Goal: Information Seeking & Learning: Understand process/instructions

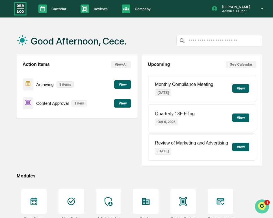
click at [259, 204] on img "Open customer support" at bounding box center [262, 206] width 14 height 11
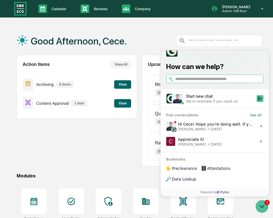
click at [199, 132] on div "Hi Cece! Hope you're doing well. If you click into the task, you can see the sc…" at bounding box center [215, 126] width 75 height 11
click at [166, 127] on button "View issue" at bounding box center [166, 126] width 0 height 0
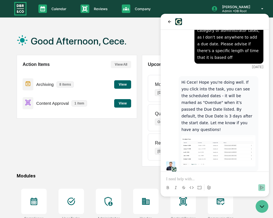
click at [192, 180] on p at bounding box center [214, 180] width 97 height 6
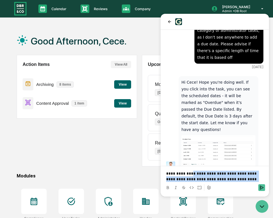
drag, startPoint x: 249, startPoint y: 181, endPoint x: 190, endPoint y: 174, distance: 58.8
click at [190, 174] on p "**********" at bounding box center [214, 176] width 97 height 11
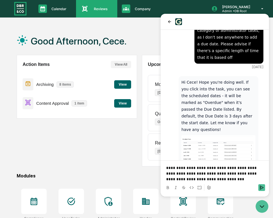
click at [78, 12] on div "Reviews Approval Management" at bounding box center [95, 9] width 35 height 8
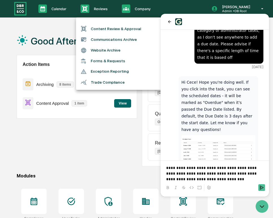
click at [104, 30] on li "Content Review & Approval" at bounding box center [122, 28] width 93 height 11
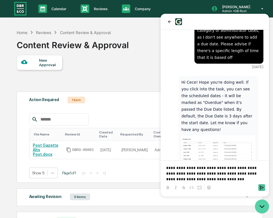
click at [257, 205] on icon "Open customer support" at bounding box center [262, 207] width 14 height 14
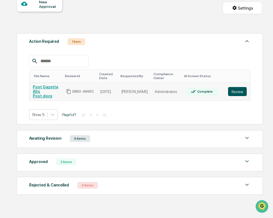
scroll to position [49, 0]
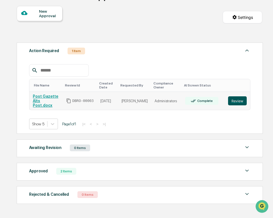
click at [237, 100] on button "Review" at bounding box center [237, 101] width 19 height 9
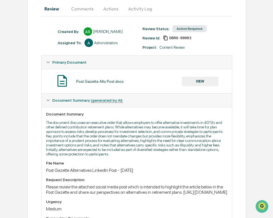
scroll to position [49, 0]
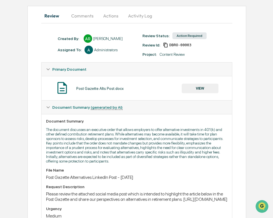
click at [85, 19] on button "Comments" at bounding box center [82, 16] width 31 height 14
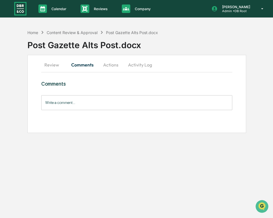
click at [107, 63] on button "Actions" at bounding box center [110, 65] width 25 height 14
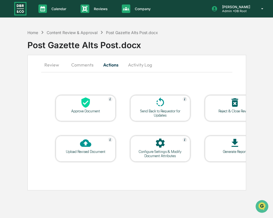
click at [141, 65] on button "Activity Log" at bounding box center [139, 65] width 33 height 14
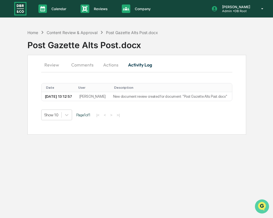
click at [259, 205] on img "Open customer support" at bounding box center [262, 206] width 14 height 11
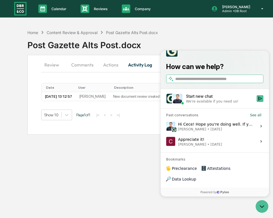
click at [221, 132] on div "Hi Cece! Hope you're doing well. If you click into the task, you can see the sc…" at bounding box center [215, 126] width 75 height 11
click at [166, 127] on button "View issue" at bounding box center [166, 126] width 0 height 0
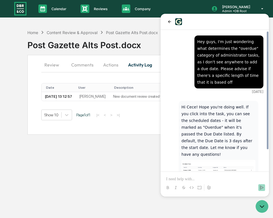
scroll to position [25, 0]
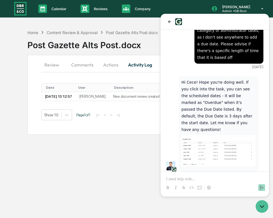
click at [189, 174] on div at bounding box center [215, 182] width 104 height 21
click at [193, 178] on p at bounding box center [214, 180] width 97 height 6
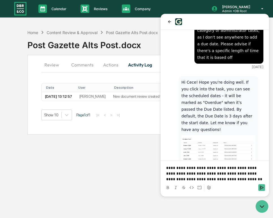
scroll to position [77, 0]
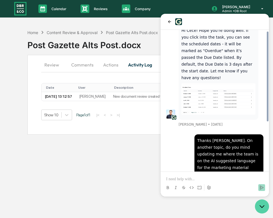
click at [258, 204] on icon "Open customer support" at bounding box center [262, 207] width 14 height 14
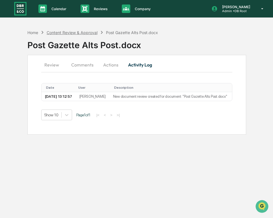
click at [54, 33] on div "Content Review & Approval" at bounding box center [72, 32] width 51 height 5
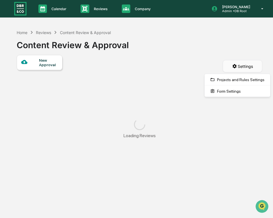
click at [242, 65] on html "Calendar Manage Tasks Reviews Approval Management Company People, Data, Setting…" at bounding box center [136, 109] width 273 height 218
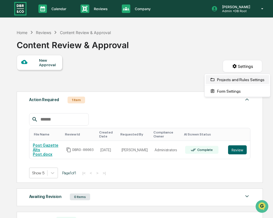
click at [236, 82] on div "Projects and Rules Settings" at bounding box center [236, 79] width 63 height 9
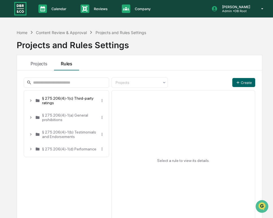
click at [66, 100] on div "§ 275.206(4)-1(c) Third-party ratings" at bounding box center [69, 100] width 55 height 9
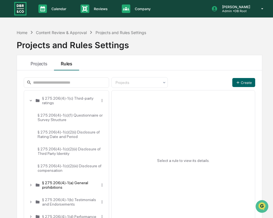
click at [55, 189] on div "§ 275.206(4)-1(a) General prohibitions" at bounding box center [69, 185] width 55 height 9
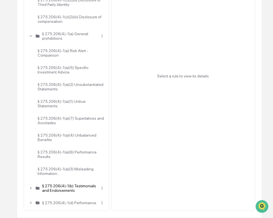
click at [57, 185] on div "§ 275.206(4)-1(b) Testimonials and Endorsements" at bounding box center [69, 188] width 55 height 9
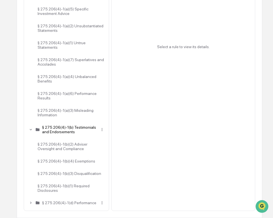
scroll to position [227, 0]
click at [54, 201] on div "§ 275.206(4)-1(d) Performance" at bounding box center [69, 203] width 55 height 5
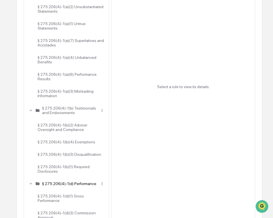
scroll to position [348, 0]
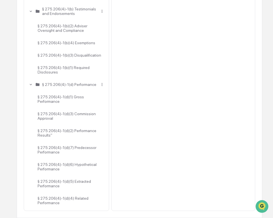
drag, startPoint x: 110, startPoint y: 205, endPoint x: 23, endPoint y: 181, distance: 91.0
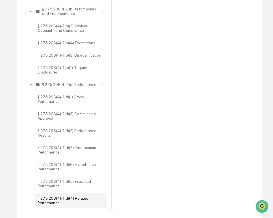
drag, startPoint x: 19, startPoint y: 205, endPoint x: 60, endPoint y: 204, distance: 41.5
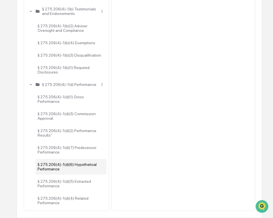
drag, startPoint x: 111, startPoint y: 209, endPoint x: 55, endPoint y: 161, distance: 73.4
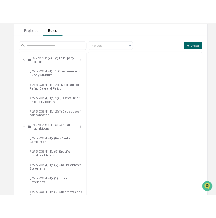
scroll to position [59, 0]
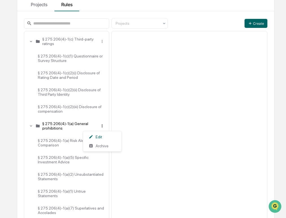
click at [103, 126] on html "Calendar Manage Tasks Reviews Approval Management Company People, Data, Setting…" at bounding box center [143, 50] width 286 height 218
click at [99, 135] on div "Edit" at bounding box center [102, 137] width 36 height 9
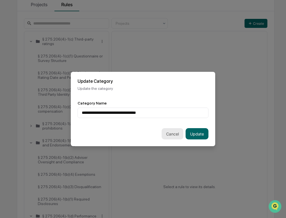
click at [169, 133] on button "Cancel" at bounding box center [173, 133] width 22 height 11
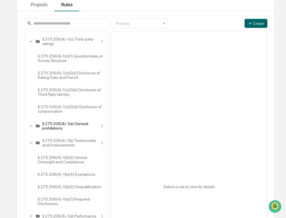
click at [78, 134] on div "§ 275.206(4)-1(a) General prohibitions" at bounding box center [67, 126] width 80 height 16
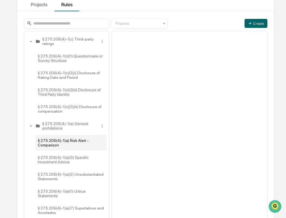
click at [89, 145] on div "§ 275.206(4)-1(a) Risk Alert - Comparison" at bounding box center [71, 143] width 71 height 16
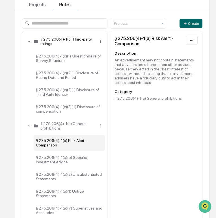
click at [54, 42] on div "§ 275.206(4)-1(c) Third-party ratings" at bounding box center [67, 41] width 55 height 9
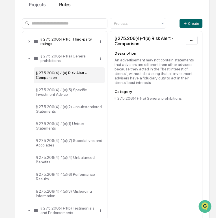
click at [74, 46] on div "§ 275.206(4)-1(c) Third-party ratings" at bounding box center [65, 42] width 80 height 16
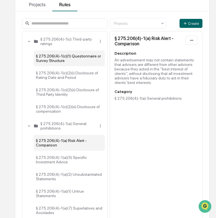
click at [82, 58] on div "§ 275.206(4)-1(c)(1) Questionnaire or Survey Structure" at bounding box center [69, 59] width 71 height 16
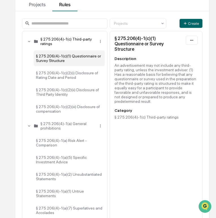
click at [88, 42] on div "§ 275.206(4)-1(c) Third-party ratings" at bounding box center [67, 41] width 55 height 9
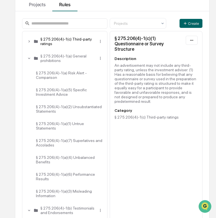
click at [88, 43] on div "§ 275.206(4)-1(c) Third-party ratings" at bounding box center [67, 41] width 55 height 9
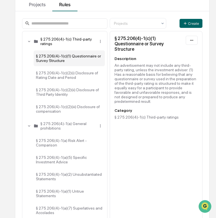
click at [99, 39] on div "§ 275.206(4)-1(c) Third-party ratings" at bounding box center [65, 42] width 80 height 16
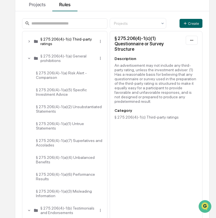
click at [84, 41] on div "§ 275.206(4)-1(c) Third-party ratings" at bounding box center [67, 41] width 55 height 9
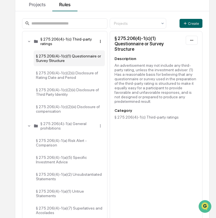
click at [100, 41] on html "Calendar Manage Tasks Reviews Approval Management Company People, Data, Setting…" at bounding box center [108, 50] width 216 height 218
click at [97, 49] on div "Edit" at bounding box center [100, 51] width 36 height 9
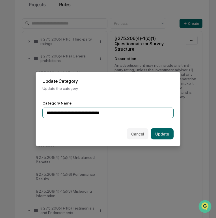
click at [94, 108] on input "**********" at bounding box center [107, 113] width 131 height 10
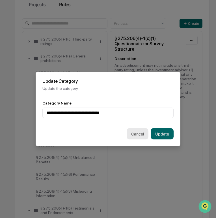
click at [130, 132] on button "Cancel" at bounding box center [137, 133] width 22 height 11
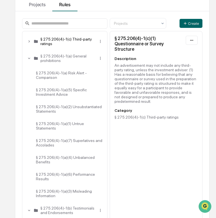
click at [56, 41] on div "§ 275.206(4)-1(c) Third-party ratings" at bounding box center [67, 41] width 55 height 9
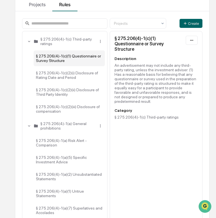
click at [64, 59] on div "§ 275.206(4)-1(c)(1) Questionnaire or Survey Structure" at bounding box center [69, 59] width 71 height 16
click at [141, 40] on div "§ 275.206(4)-1(c)(1) Questionnaire or Survey Structure" at bounding box center [148, 44] width 69 height 16
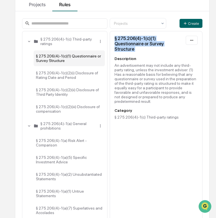
click at [141, 40] on div "§ 275.206(4)-1(c)(1) Questionnaire or Survey Structure" at bounding box center [148, 44] width 69 height 16
copy div "§ 275.206(4)-1(c)(1) Questionnaire or Survey Structure"
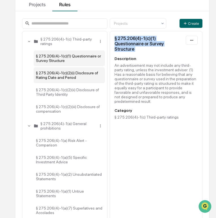
click at [69, 78] on div "§ 275.206(4)-1(c)(2)(i) Disclosure of Rating Date and Period" at bounding box center [69, 75] width 71 height 16
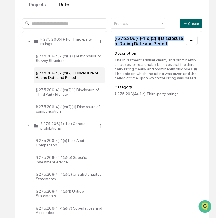
copy div "§ 275.206(4)-1(c)(1) Questionnaire or Survey Structure"
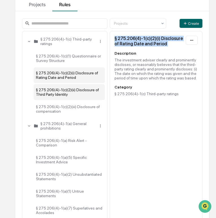
click at [75, 93] on div "§ 275.206(4)-1(c)(2)(ii) Disclosure of Third Party Identity" at bounding box center [69, 92] width 71 height 16
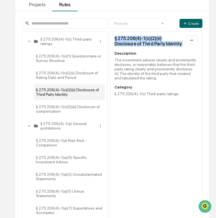
copy div "§ 275.206(4)-1(c)(1) Questionnaire or Survey Structure"
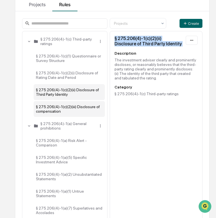
click at [75, 112] on div "§ 275.206(4)-1(c)(2)(iii) Disclosure of compensation" at bounding box center [69, 109] width 71 height 16
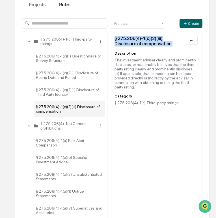
copy div "§ 275.206(4)-1(c)(1) Questionnaire or Survey Structure"
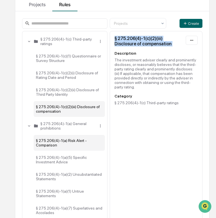
click at [73, 146] on div "§ 275.206(4)-1(a) Risk Alert - Comparison" at bounding box center [69, 143] width 71 height 16
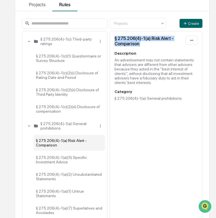
copy div "§ 275.206(4)-1(c)(1) Questionnaire or Survey Structure"
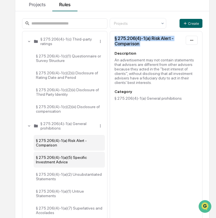
click at [49, 163] on div "§ 275.206(4)-1(a)(5) Specific Investment Advice" at bounding box center [69, 160] width 71 height 16
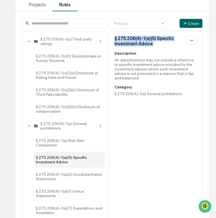
copy div "§ 275.206(4)-1(c)(1) Questionnaire or Survey Structure"
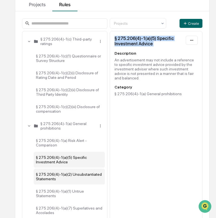
click at [84, 178] on div "§ 275.206(4)-1(a)(2) Unsubstantiated Statements" at bounding box center [69, 177] width 71 height 16
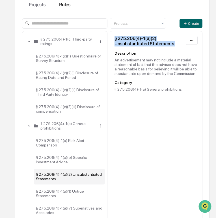
copy div "§ 275.206(4)-1(c)(1) Questionnaire or Survey Structure"
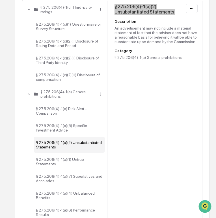
scroll to position [91, 0]
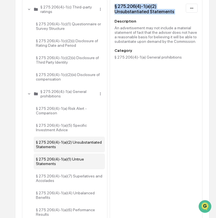
click at [69, 167] on div "§ 275.206(4)-1(a)(1) Untrue Statements" at bounding box center [69, 162] width 71 height 16
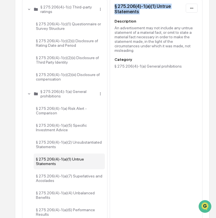
copy div "§ 275.206(4)-1(c)(1) Questionnaire or Survey Structure"
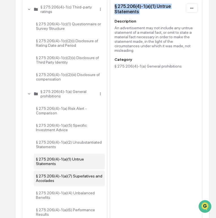
click at [68, 183] on div "§ 275.206(4)-1(a)(7) Superlatives and Accolades" at bounding box center [69, 179] width 71 height 16
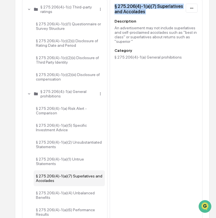
copy div "§ 275.206(4)-1(c)(1) Questionnaire or Survey Structure"
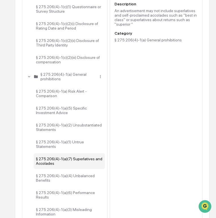
scroll to position [110, 0]
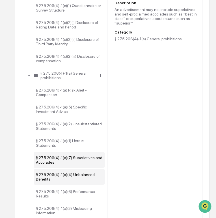
click at [57, 178] on div "§ 275.206(4)-1(a)(4) Unbalanced Benefits" at bounding box center [69, 177] width 71 height 16
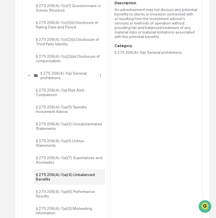
copy div "§ 275.206(4)-1(c)(1) Questionnaire or Survey Structure"
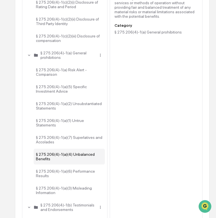
scroll to position [132, 0]
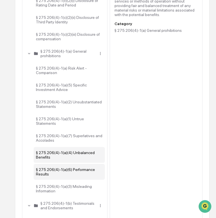
click at [79, 173] on div "§ 275.206(4)-1(a)(6) Performance Results" at bounding box center [69, 172] width 71 height 16
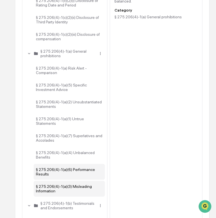
click at [65, 196] on div "§ 275.206(4)-1(a)(3) Misleading Information" at bounding box center [69, 189] width 71 height 16
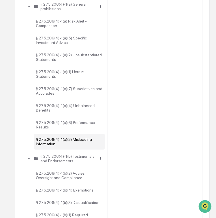
scroll to position [187, 0]
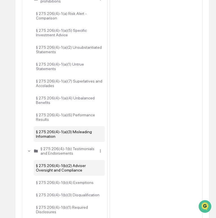
click at [67, 176] on div "§ 275.206(4)-1(b)(2) Adviser Oversight and Compliance" at bounding box center [69, 168] width 71 height 16
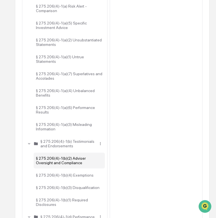
scroll to position [194, 0]
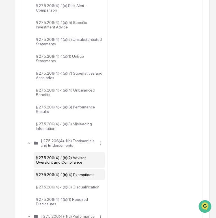
click at [73, 181] on div "§ 275.206(4)-1(b)(4) Exemptions" at bounding box center [69, 174] width 71 height 11
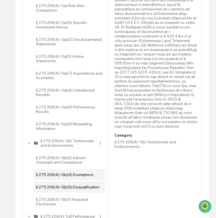
click at [52, 193] on div "§ 275.206(4)-1(b)(3) Disqualification" at bounding box center [69, 187] width 71 height 11
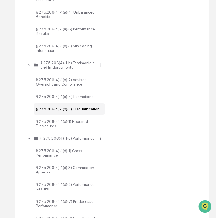
scroll to position [288, 0]
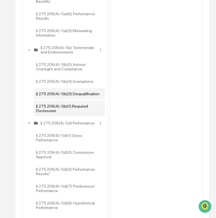
click at [67, 117] on div "§ 275.206(4)-1(b)(1) Required Disclosures" at bounding box center [69, 109] width 71 height 16
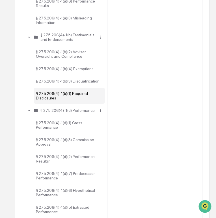
scroll to position [305, 0]
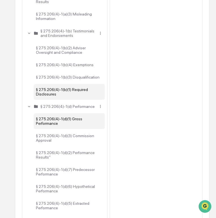
click at [78, 129] on div "§ 275.206(4)-1(d)(1) Gross Performance" at bounding box center [69, 121] width 71 height 16
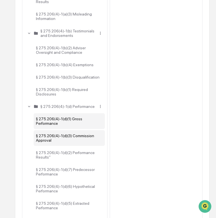
click at [53, 146] on div "§ 275.206(4)-1(d)(3) Commission Approval" at bounding box center [69, 138] width 71 height 16
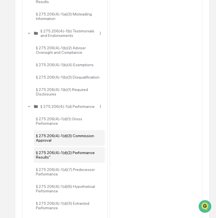
click at [56, 163] on div "§ 275.206(4)-1(d)(2) Performance Results"" at bounding box center [69, 155] width 71 height 16
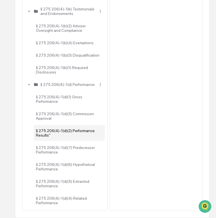
scroll to position [342, 0]
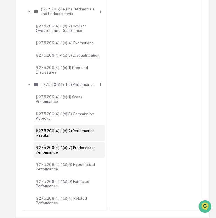
click at [80, 154] on div "§ 275.206(4)-1(d)(7) Predecessor Performance" at bounding box center [69, 150] width 71 height 16
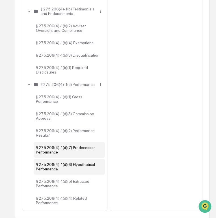
click at [78, 173] on div "§ 275.206(4)-1(d)(6) Hypothetical Performance" at bounding box center [69, 167] width 71 height 16
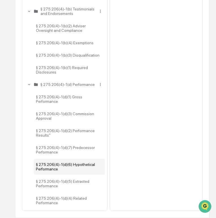
scroll to position [348, 0]
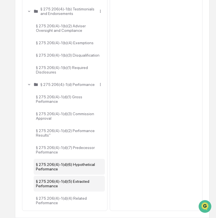
click at [77, 181] on div "§ 275.206(4)-1(d)(5) Extracted Performance" at bounding box center [69, 184] width 71 height 16
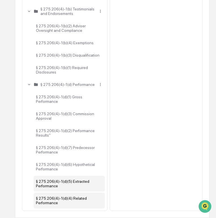
click at [70, 206] on div "§ 275.206(4)-1(d)(4) Related Performance" at bounding box center [69, 201] width 71 height 16
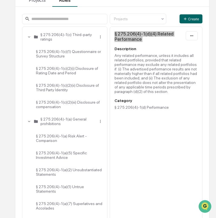
scroll to position [0, 0]
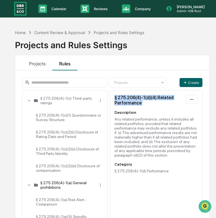
click at [71, 193] on div "§ 275.206(4)-1(a) General prohibitions" at bounding box center [65, 186] width 80 height 16
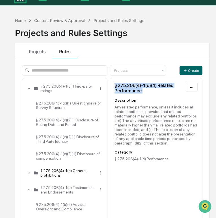
scroll to position [19, 0]
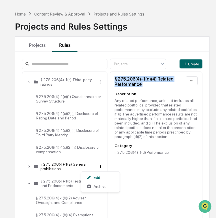
click at [100, 168] on html "Calendar Manage Tasks Reviews Approval Management Company People, Data, Setting…" at bounding box center [108, 90] width 216 height 218
click at [96, 177] on div "Edit" at bounding box center [100, 177] width 36 height 9
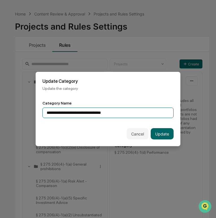
click at [102, 117] on input "**********" at bounding box center [107, 113] width 131 height 10
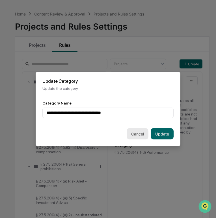
click at [130, 137] on button "Cancel" at bounding box center [137, 133] width 22 height 11
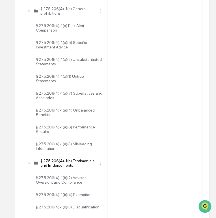
scroll to position [175, 0]
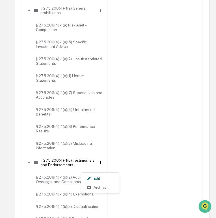
click at [98, 175] on div "Edit" at bounding box center [100, 178] width 36 height 9
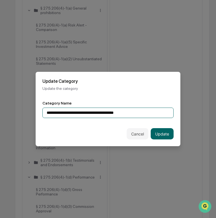
click at [99, 112] on input "**********" at bounding box center [107, 113] width 131 height 10
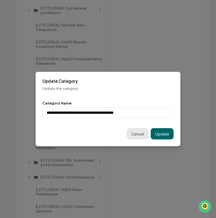
click at [129, 134] on button "Cancel" at bounding box center [137, 133] width 22 height 11
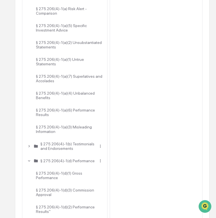
scroll to position [200, 0]
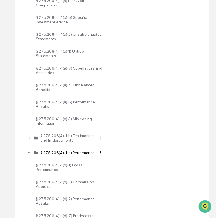
click at [97, 170] on div "Edit" at bounding box center [100, 173] width 36 height 9
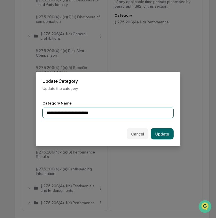
click at [83, 115] on input "**********" at bounding box center [107, 113] width 131 height 10
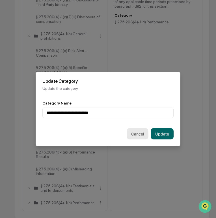
click at [135, 136] on button "Cancel" at bounding box center [137, 133] width 22 height 11
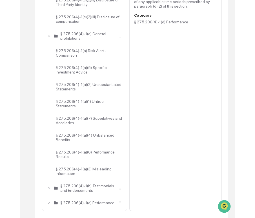
scroll to position [0, 0]
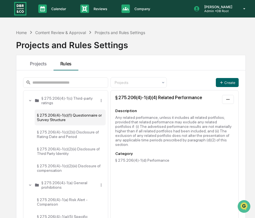
click at [80, 116] on div "§ 275.206(4)-1(c)(1) Questionnaire or Survey Structure" at bounding box center [70, 118] width 71 height 16
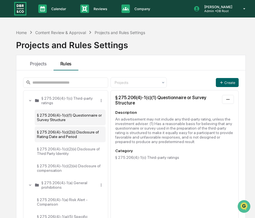
scroll to position [12, 0]
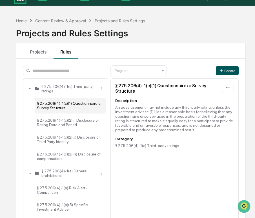
click at [227, 66] on html "Calendar Manage Tasks Reviews Approval Management Company People, Data, Setting…" at bounding box center [127, 97] width 255 height 218
click at [226, 92] on div "Rule" at bounding box center [228, 91] width 36 height 9
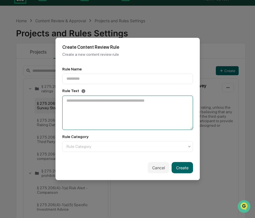
click at [150, 120] on textarea at bounding box center [127, 113] width 131 height 34
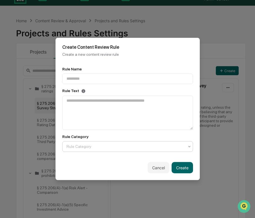
click at [129, 146] on div at bounding box center [126, 147] width 118 height 6
click at [148, 149] on div at bounding box center [126, 147] width 118 height 6
click at [159, 167] on button "Cancel" at bounding box center [159, 168] width 22 height 11
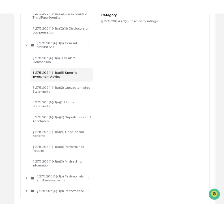
scroll to position [0, 0]
